Goal: Task Accomplishment & Management: Manage account settings

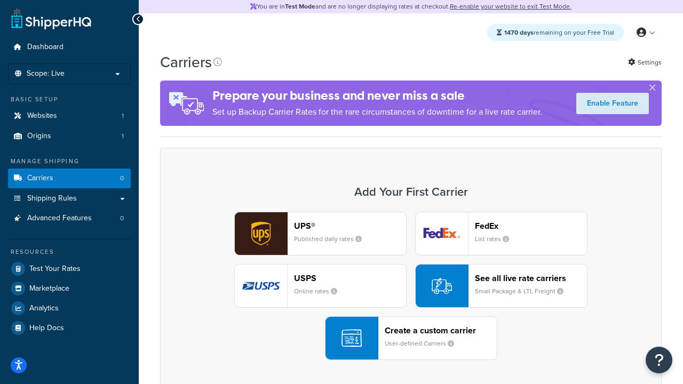
click at [411, 286] on div "UPS® Published daily rates FedEx List rates USPS Online rates See all live rate…" at bounding box center [410, 286] width 479 height 148
click at [531, 226] on header "FedEx" at bounding box center [531, 226] width 112 height 10
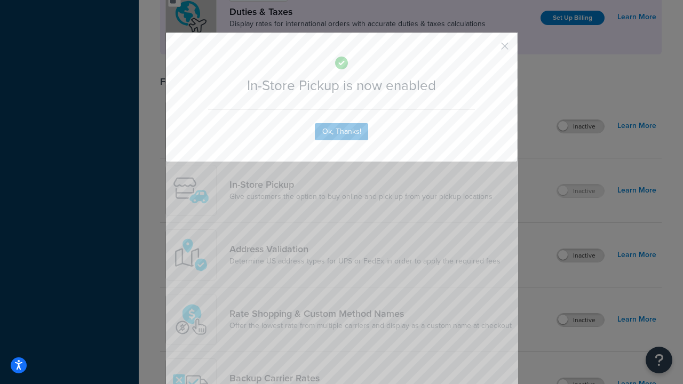
click at [489, 50] on button "button" at bounding box center [489, 50] width 3 height 3
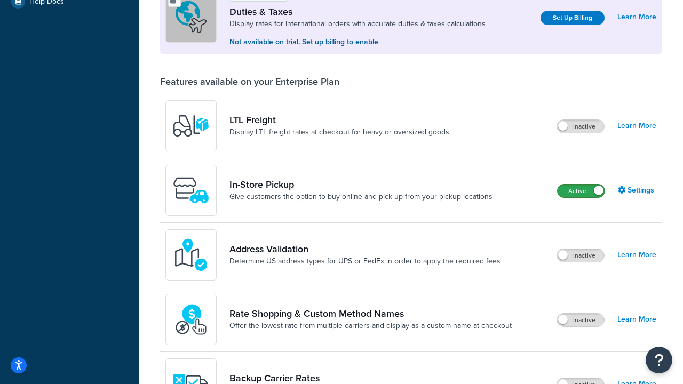
click at [581, 192] on label "Active" at bounding box center [580, 191] width 47 height 13
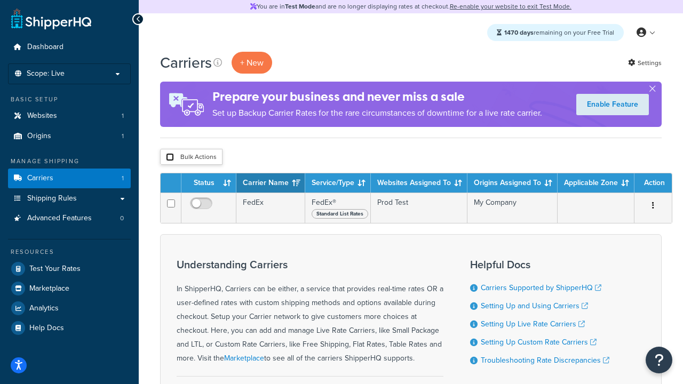
click at [170, 158] on input "checkbox" at bounding box center [170, 157] width 8 height 8
checkbox input "true"
click at [0, 0] on button "Delete" at bounding box center [0, 0] width 0 height 0
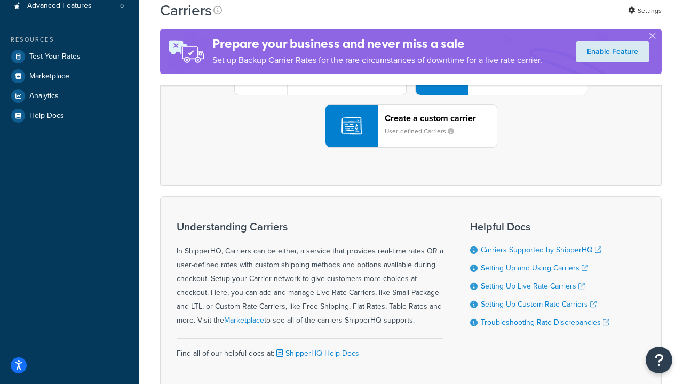
click at [411, 148] on div "UPS® Published daily rates FedEx List rates USPS Online rates See all live rate…" at bounding box center [410, 73] width 479 height 148
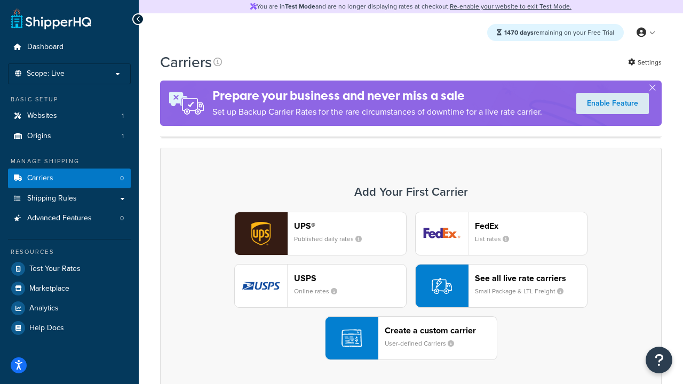
click at [531, 226] on header "FedEx" at bounding box center [531, 226] width 112 height 10
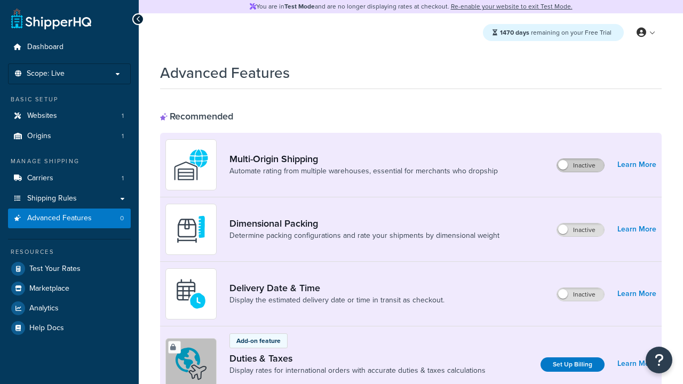
click at [581, 166] on label "Inactive" at bounding box center [580, 165] width 47 height 13
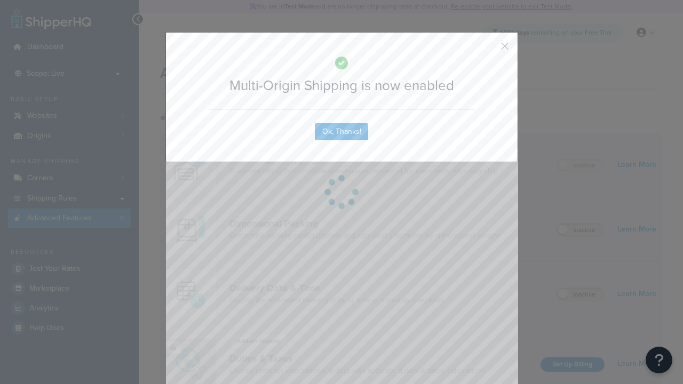
click at [489, 50] on button "button" at bounding box center [489, 50] width 3 height 3
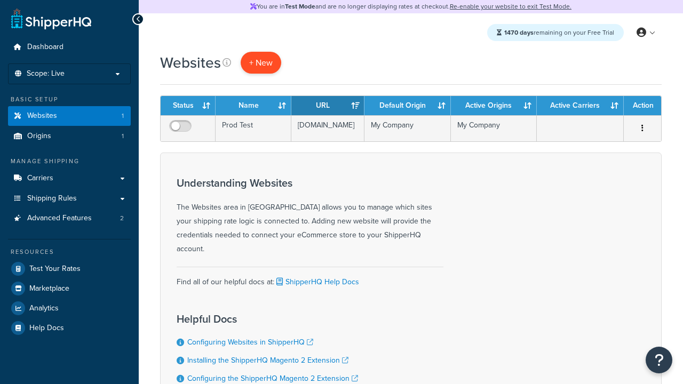
click at [260, 63] on span "+ New" at bounding box center [260, 63] width 23 height 12
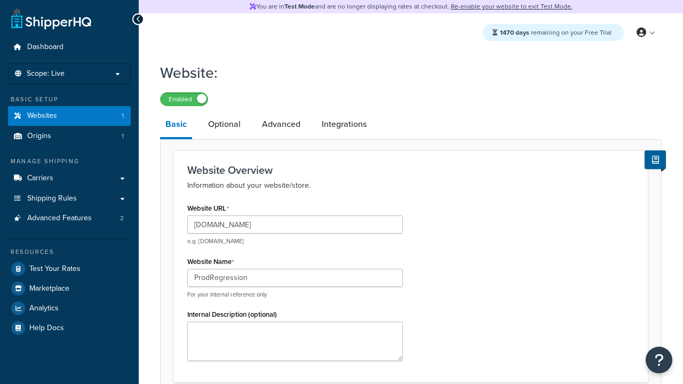
scroll to position [366, 0]
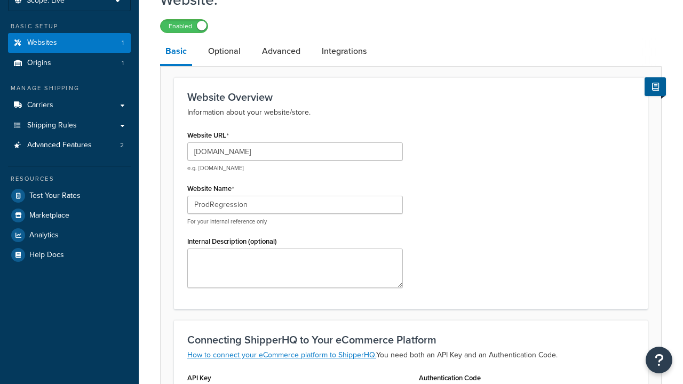
type input "ProdRegression"
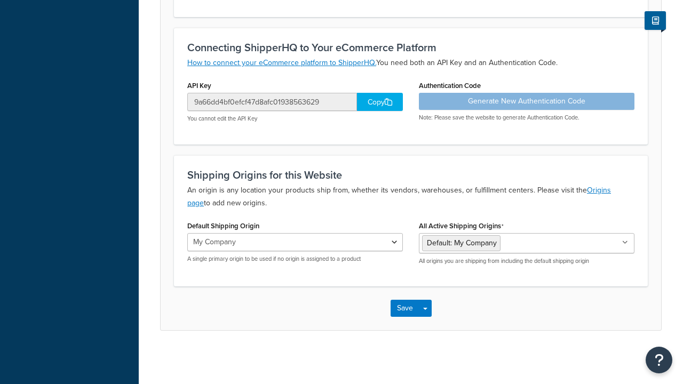
click at [404, 308] on button "Save" at bounding box center [404, 308] width 29 height 17
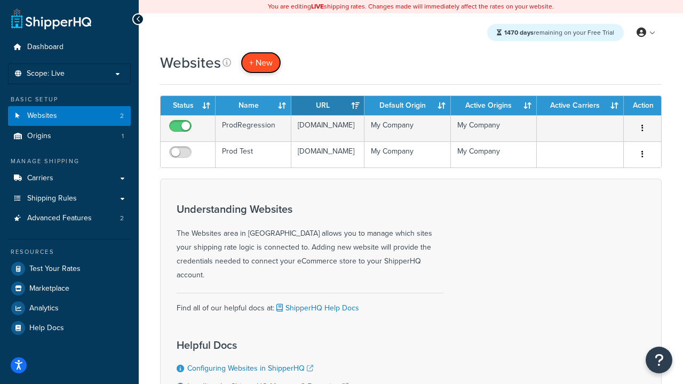
click at [260, 63] on span "+ New" at bounding box center [260, 63] width 23 height 12
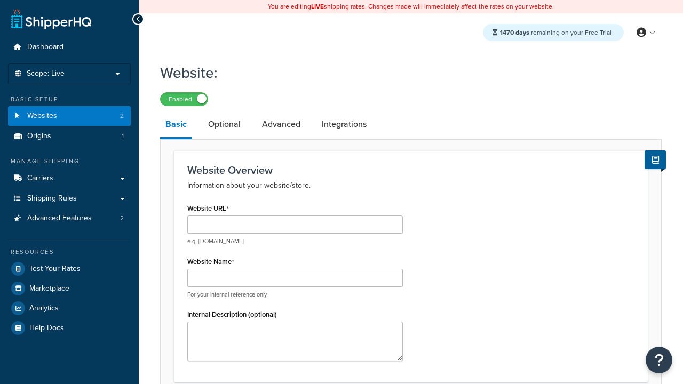
click at [176, 126] on link "Basic" at bounding box center [176, 125] width 32 height 28
click at [224, 125] on link "Optional" at bounding box center [224, 124] width 43 height 26
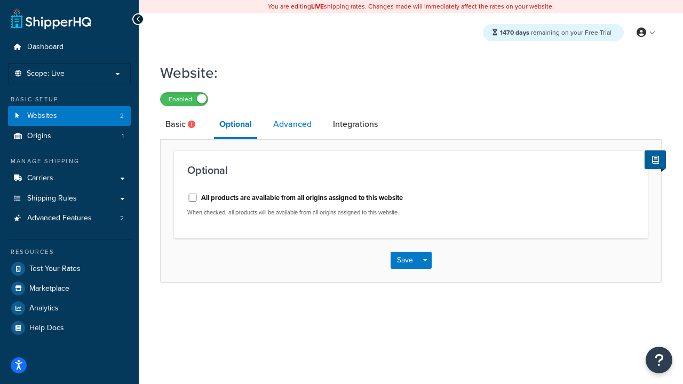
click at [292, 125] on link "Advanced" at bounding box center [292, 124] width 49 height 26
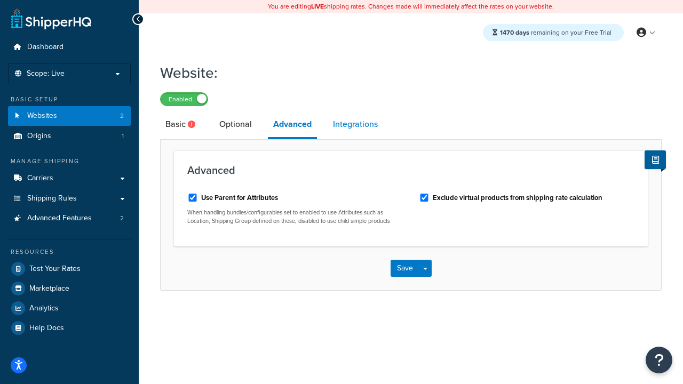
click at [355, 125] on link "Integrations" at bounding box center [355, 124] width 55 height 26
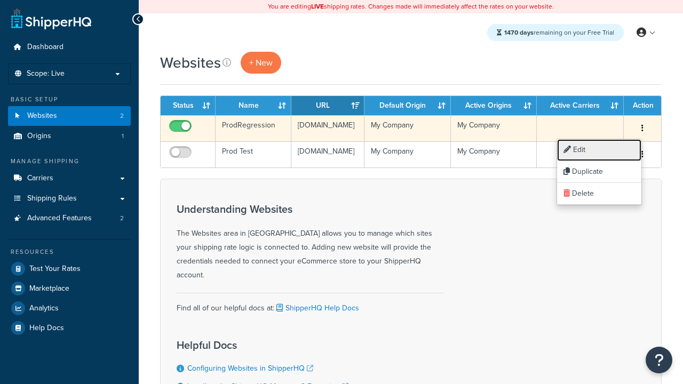
click at [599, 150] on link "Edit" at bounding box center [599, 150] width 84 height 22
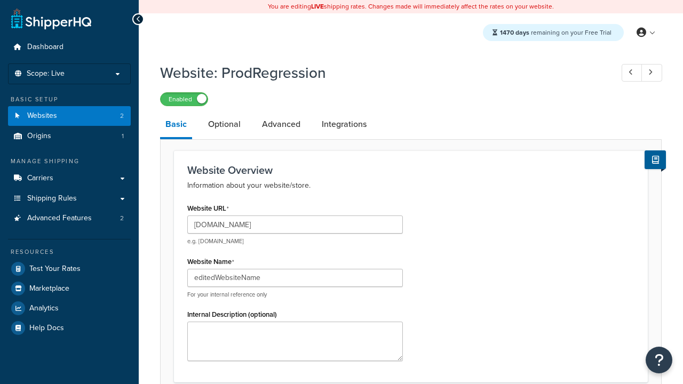
scroll to position [374, 0]
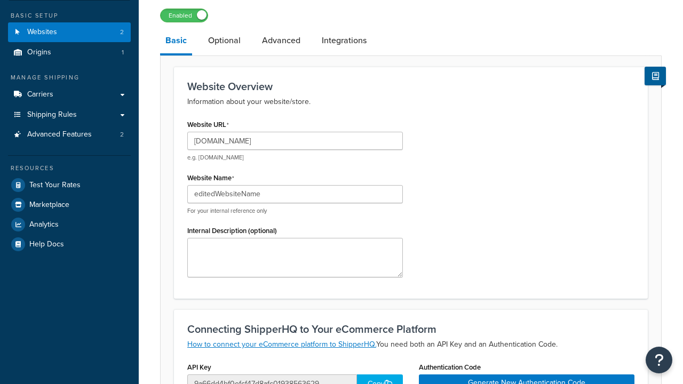
type input "editedWebsiteName"
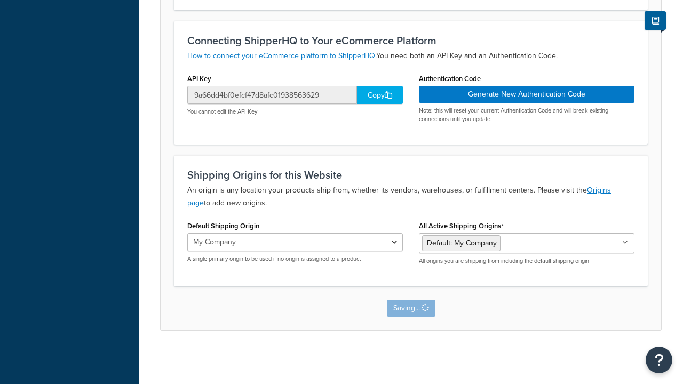
scroll to position [0, 0]
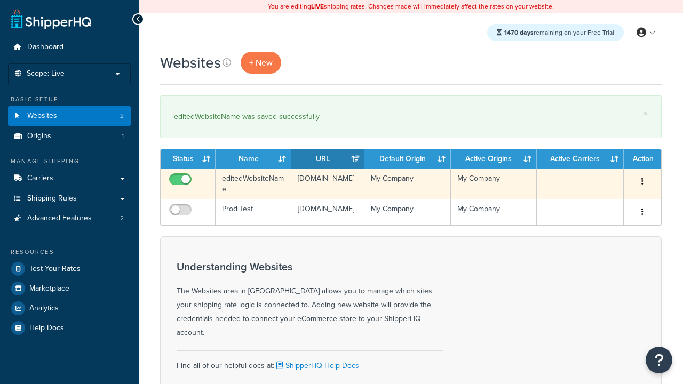
click at [642, 182] on icon "button" at bounding box center [642, 181] width 2 height 7
click at [0, 0] on link "Duplicate" at bounding box center [0, 0] width 0 height 0
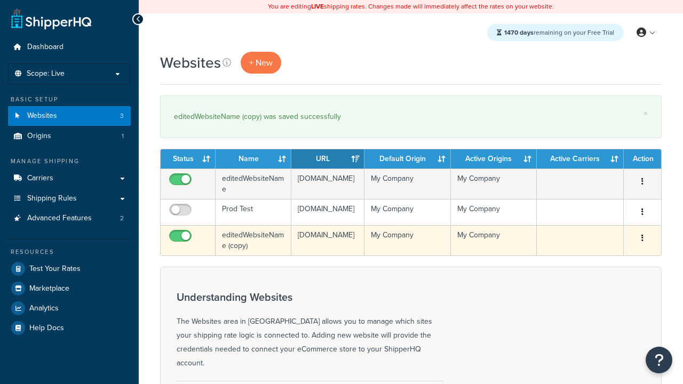
click at [642, 242] on icon "button" at bounding box center [642, 237] width 2 height 7
click at [0, 0] on link "Delete" at bounding box center [0, 0] width 0 height 0
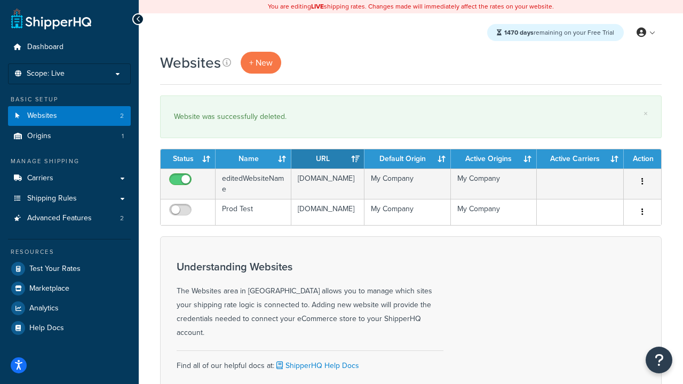
click at [188, 160] on th "Status" at bounding box center [188, 158] width 55 height 19
click at [253, 160] on th "Name" at bounding box center [254, 158] width 76 height 19
click at [328, 160] on th "URL" at bounding box center [327, 158] width 73 height 19
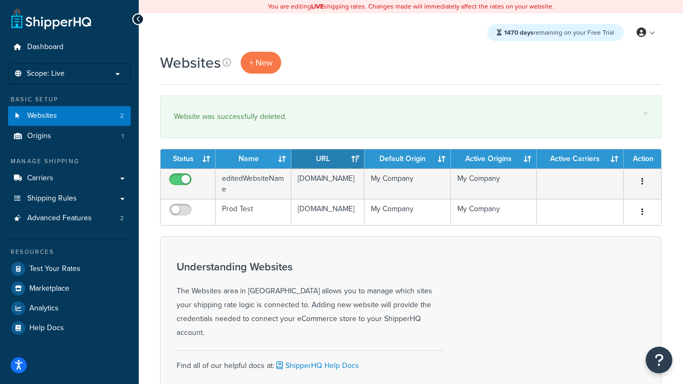
click at [328, 160] on th "URL" at bounding box center [327, 158] width 73 height 19
click at [407, 160] on th "Default Origin" at bounding box center [407, 158] width 86 height 19
click at [493, 160] on th "Active Origins" at bounding box center [494, 158] width 86 height 19
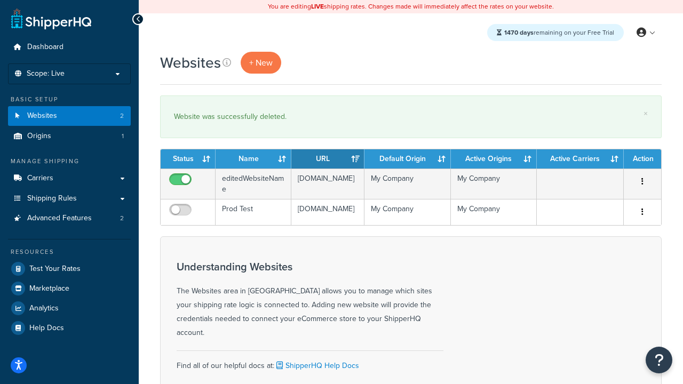
click at [580, 160] on th "Active Carriers" at bounding box center [580, 158] width 87 height 19
click at [642, 160] on th "Action" at bounding box center [642, 158] width 37 height 19
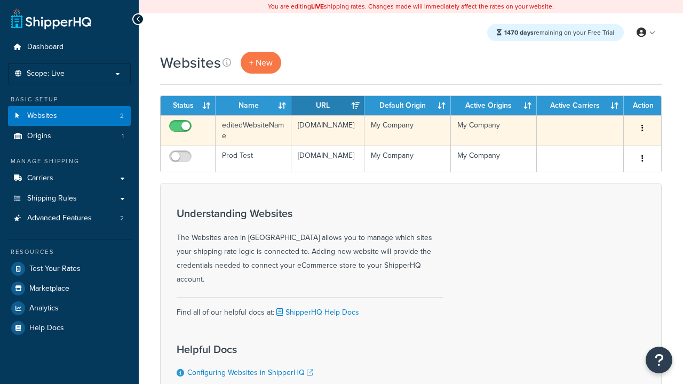
click at [642, 129] on icon "button" at bounding box center [642, 127] width 2 height 7
click at [0, 0] on link "Delete" at bounding box center [0, 0] width 0 height 0
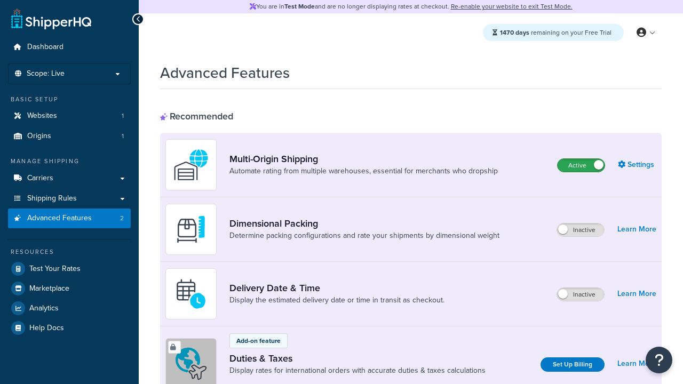
click at [581, 166] on label "Active" at bounding box center [580, 165] width 47 height 13
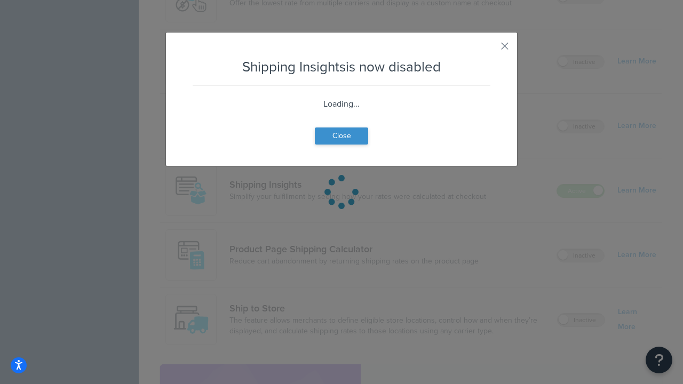
click at [341, 135] on button "Close" at bounding box center [341, 135] width 53 height 17
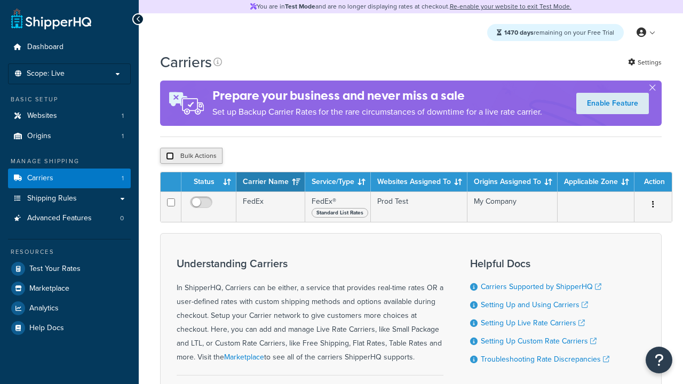
click at [170, 157] on input "checkbox" at bounding box center [170, 156] width 8 height 8
checkbox input "true"
click at [0, 0] on button "Delete" at bounding box center [0, 0] width 0 height 0
